Goal: Information Seeking & Learning: Learn about a topic

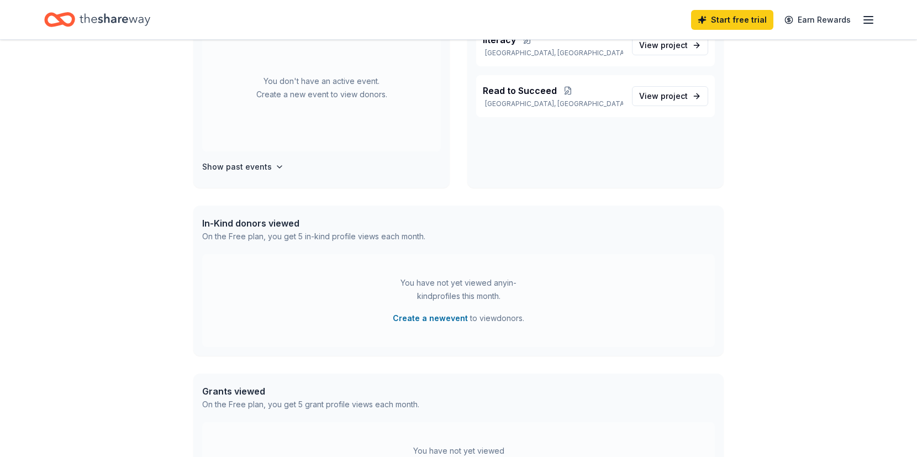
scroll to position [286, 0]
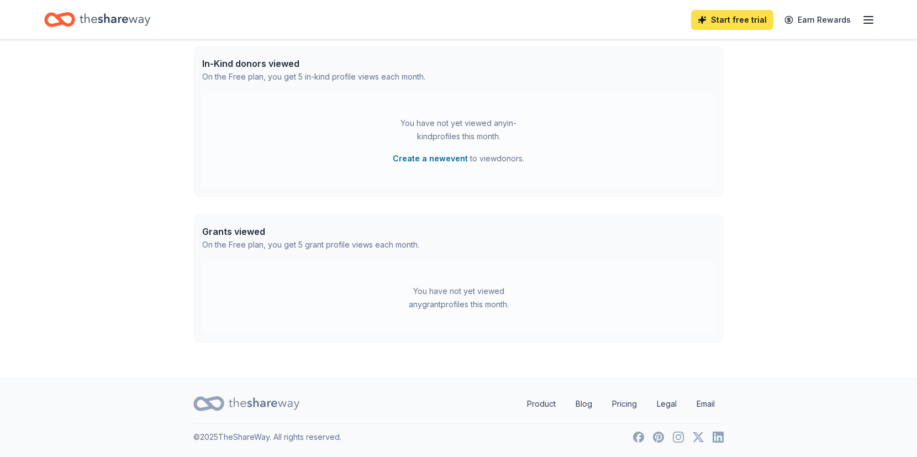
click at [748, 22] on link "Start free trial" at bounding box center [732, 20] width 82 height 20
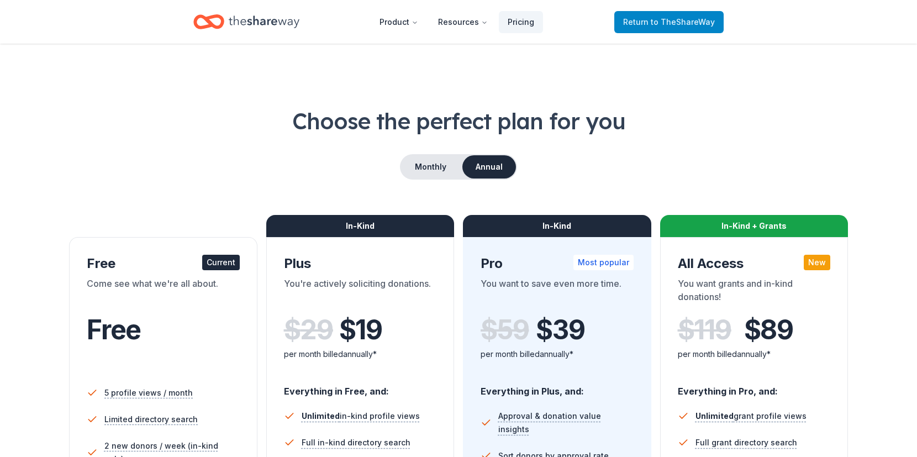
click at [659, 19] on span "to TheShareWay" at bounding box center [683, 21] width 64 height 9
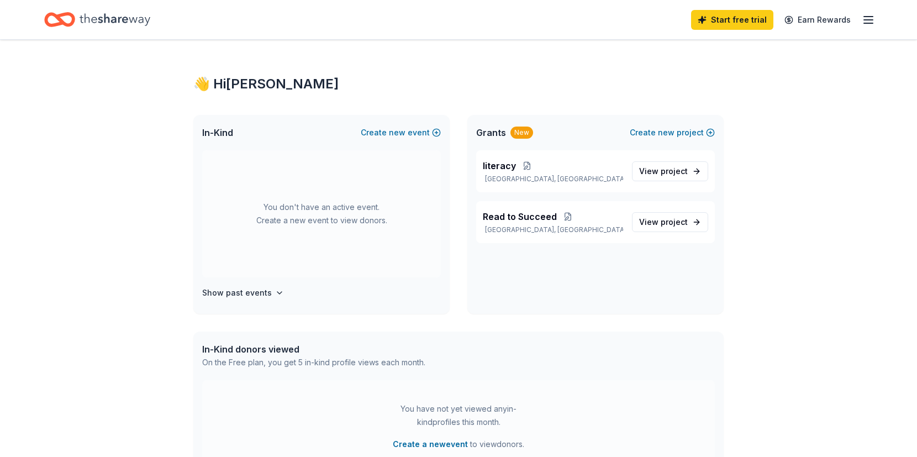
click at [654, 24] on div "Start free trial Earn Rewards" at bounding box center [458, 20] width 829 height 26
click at [662, 173] on span "project" at bounding box center [674, 170] width 27 height 9
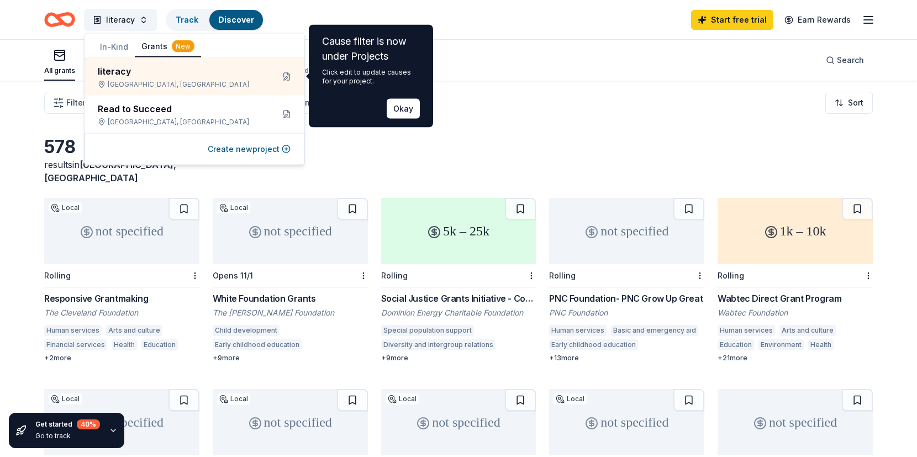
click at [539, 106] on div "Filter Eligibility Type of support CyberGrants Local Sort" at bounding box center [458, 103] width 917 height 44
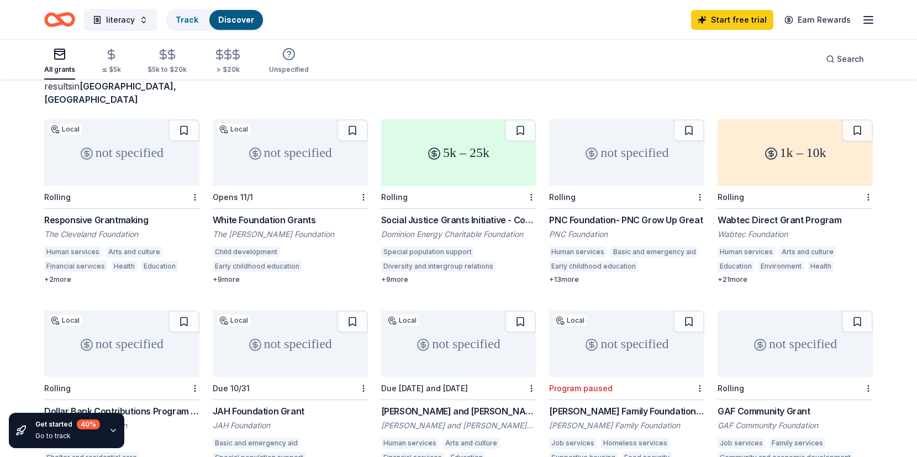
scroll to position [79, 0]
